Goal: Information Seeking & Learning: Find specific page/section

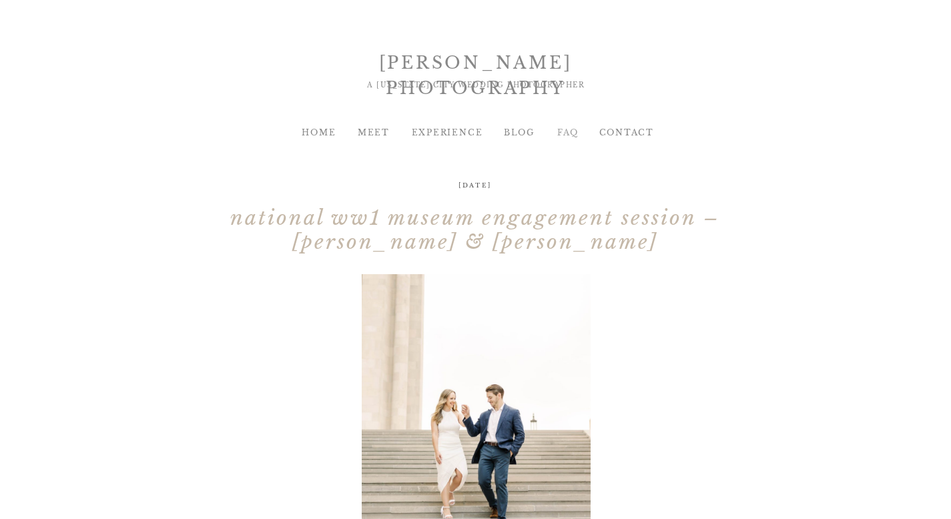
click at [445, 133] on div "FAQ" at bounding box center [568, 133] width 54 height 12
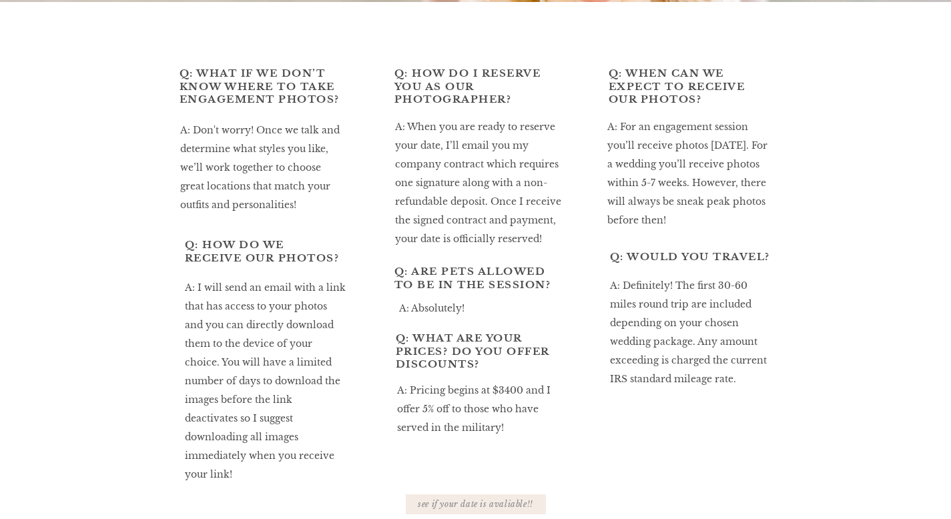
scroll to position [563, 0]
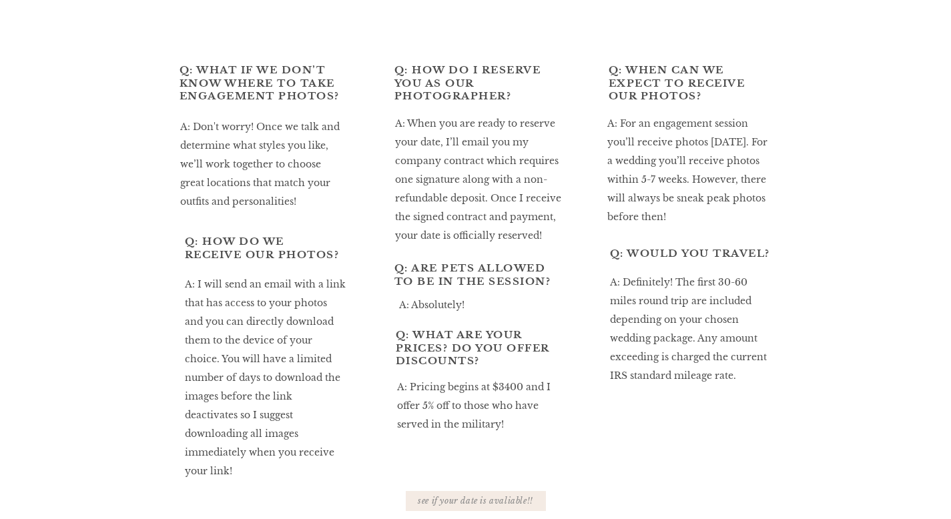
click at [950, 278] on html "FAQ BLOG EXPERIENCE MEET SARAH RINER PHOTOGRAPHY A KANSAS CITY WEDDING PHOTOGRA…" at bounding box center [475, 85] width 951 height 1297
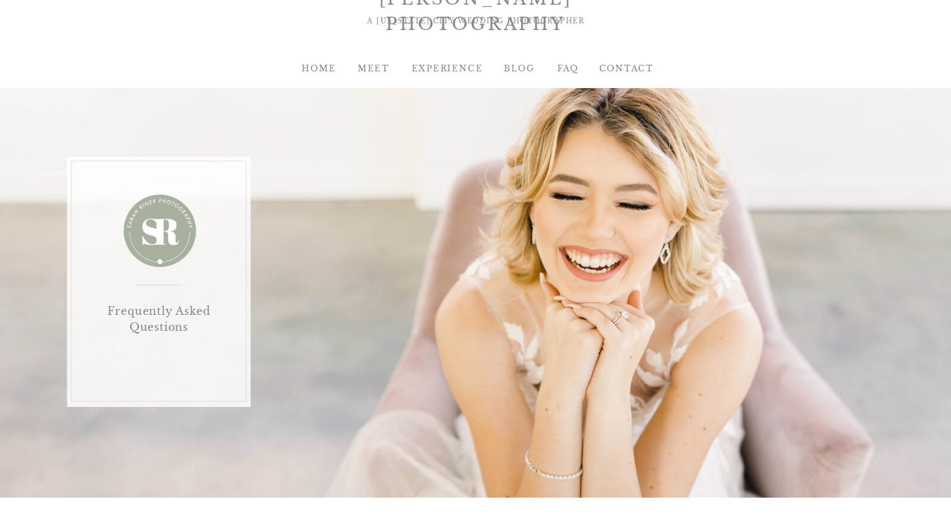
scroll to position [0, 0]
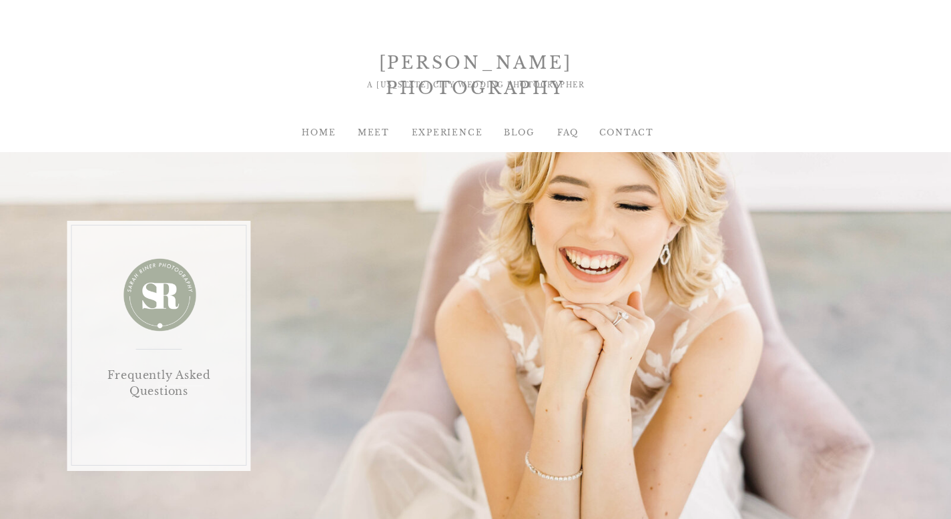
drag, startPoint x: 960, startPoint y: 127, endPoint x: 960, endPoint y: 21, distance: 106.8
click at [318, 134] on div "HOME" at bounding box center [319, 133] width 54 height 12
